Goal: Information Seeking & Learning: Check status

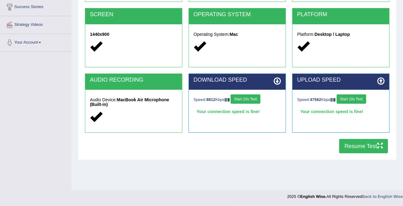
click at [356, 146] on button "Resume Test" at bounding box center [363, 146] width 49 height 14
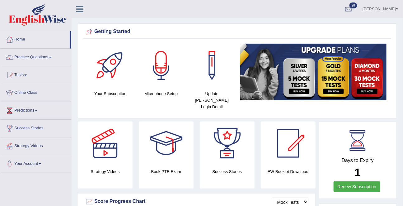
click at [37, 56] on link "Practice Questions" at bounding box center [35, 57] width 71 height 16
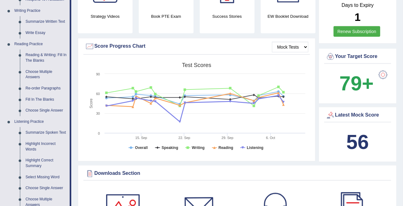
scroll to position [254, 0]
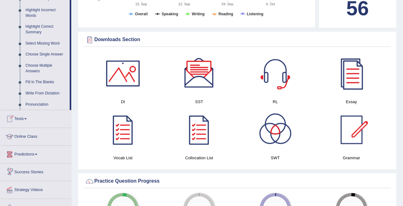
click at [26, 157] on link "Predictions" at bounding box center [35, 154] width 71 height 16
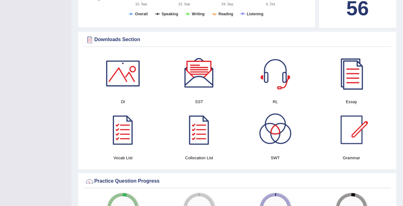
scroll to position [70, 0]
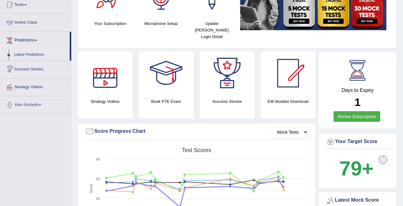
click at [32, 58] on link "Latest Predictions" at bounding box center [41, 54] width 58 height 11
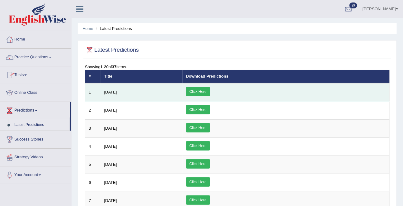
click at [210, 91] on link "Click Here" at bounding box center [198, 91] width 24 height 9
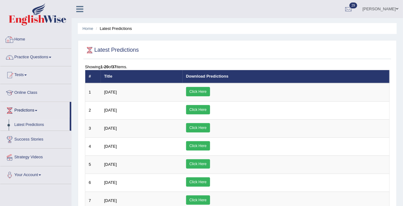
click at [32, 55] on link "Practice Questions" at bounding box center [35, 57] width 71 height 16
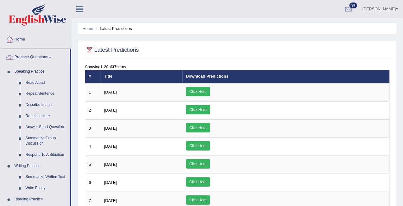
click at [32, 55] on link "Practice Questions" at bounding box center [34, 57] width 69 height 16
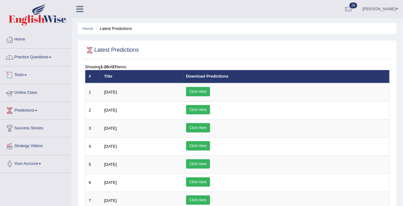
click at [21, 76] on link "Tests" at bounding box center [35, 74] width 71 height 16
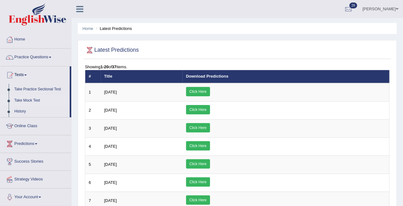
click at [25, 102] on link "Take Mock Test" at bounding box center [41, 100] width 58 height 11
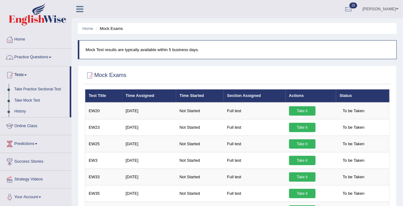
click at [18, 110] on link "History" at bounding box center [41, 111] width 58 height 11
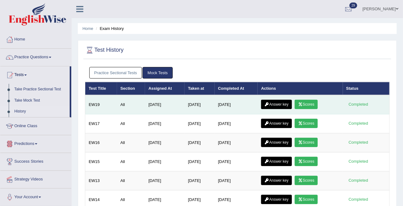
click at [311, 105] on link "Scores" at bounding box center [306, 104] width 23 height 9
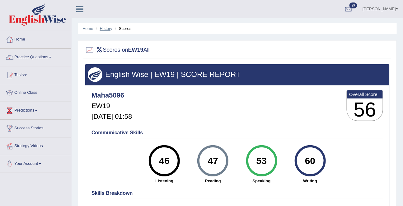
click at [105, 27] on link "History" at bounding box center [106, 28] width 12 height 5
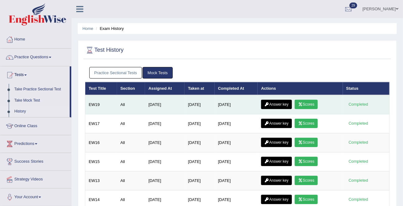
click at [271, 96] on td "Answer key Scores" at bounding box center [300, 104] width 85 height 19
click at [271, 100] on link "Answer key" at bounding box center [276, 104] width 31 height 9
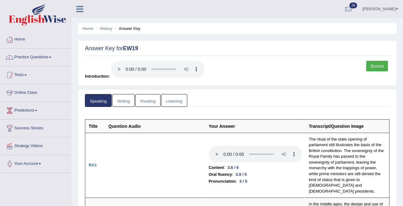
click at [122, 99] on link "Writing" at bounding box center [123, 100] width 22 height 13
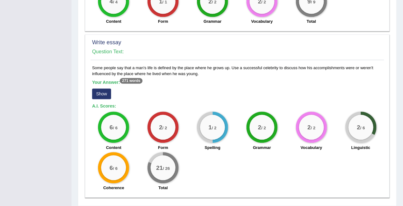
scroll to position [480, 0]
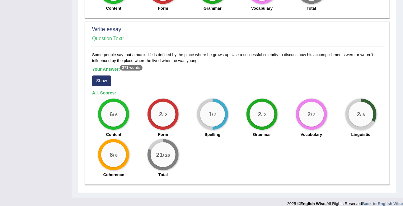
click at [98, 75] on button "Show" at bounding box center [101, 80] width 19 height 11
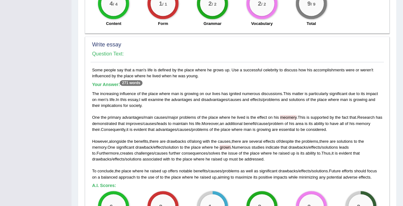
click at [231, 145] on span "grown" at bounding box center [225, 147] width 11 height 5
copy span "grown"
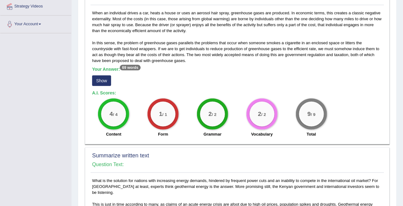
scroll to position [0, 0]
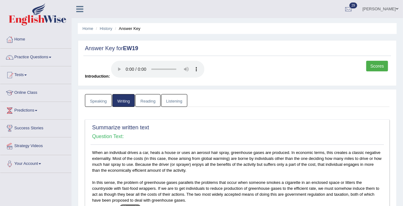
click at [149, 102] on link "Reading" at bounding box center [147, 100] width 25 height 13
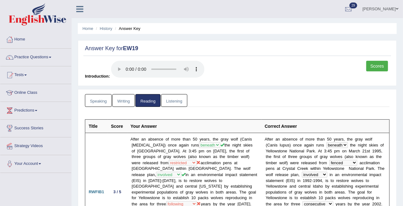
click at [171, 102] on link "Listening" at bounding box center [174, 100] width 26 height 13
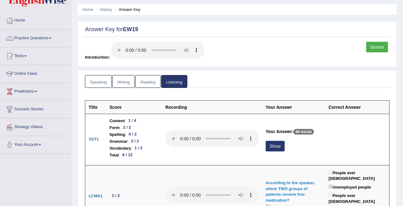
scroll to position [20, 0]
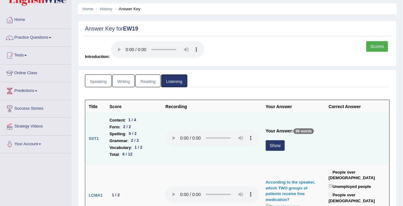
click at [280, 145] on button "Show" at bounding box center [275, 145] width 19 height 11
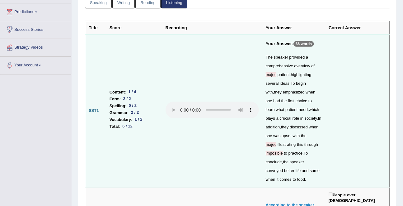
scroll to position [100, 0]
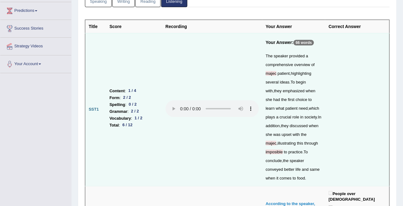
click at [274, 150] on span "imposible" at bounding box center [274, 151] width 17 height 5
copy span "imposible"
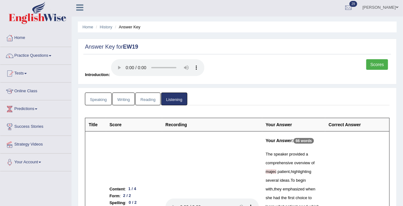
scroll to position [0, 0]
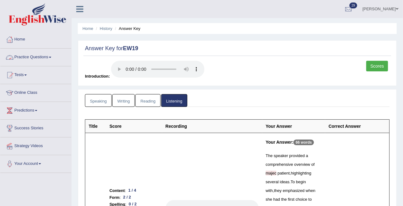
click at [37, 56] on link "Practice Questions" at bounding box center [35, 57] width 71 height 16
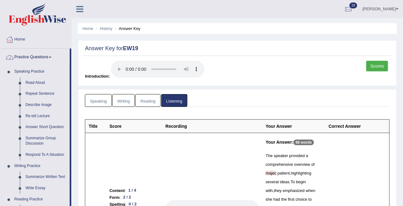
click at [36, 54] on link "Practice Questions" at bounding box center [34, 57] width 69 height 16
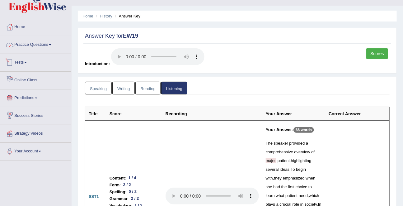
scroll to position [12, 0]
click at [22, 58] on link "Tests" at bounding box center [35, 62] width 71 height 16
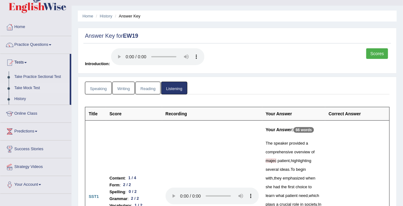
click at [34, 87] on link "Take Mock Test" at bounding box center [41, 87] width 58 height 11
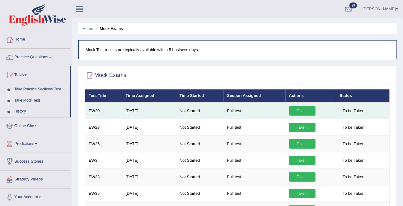
click at [303, 109] on link "Take it" at bounding box center [302, 110] width 26 height 9
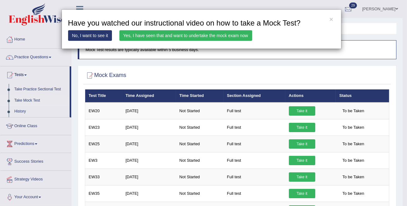
click at [236, 34] on link "Yes, I have seen that and want to undertake the mock exam now" at bounding box center [185, 35] width 133 height 11
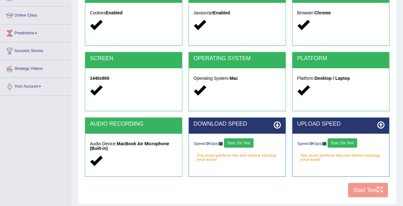
scroll to position [78, 0]
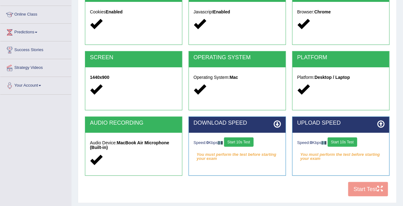
click at [241, 144] on button "Start 10s Test" at bounding box center [239, 141] width 30 height 9
click at [339, 140] on button "Start 10s Test" at bounding box center [343, 141] width 30 height 9
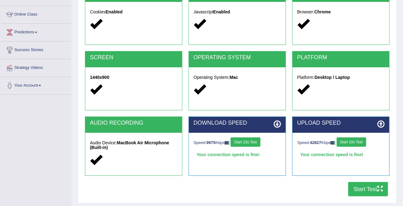
click at [370, 187] on button "Start Test" at bounding box center [368, 189] width 40 height 14
